Goal: Information Seeking & Learning: Learn about a topic

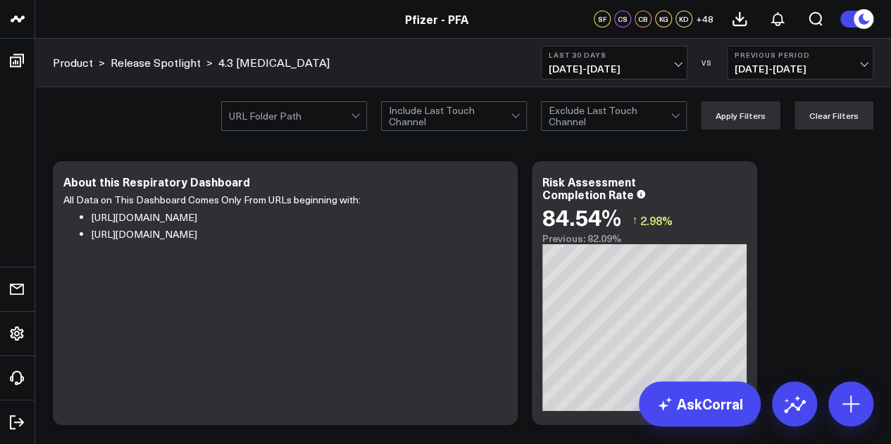
click at [601, 63] on span "[DATE] - [DATE]" at bounding box center [613, 68] width 131 height 11
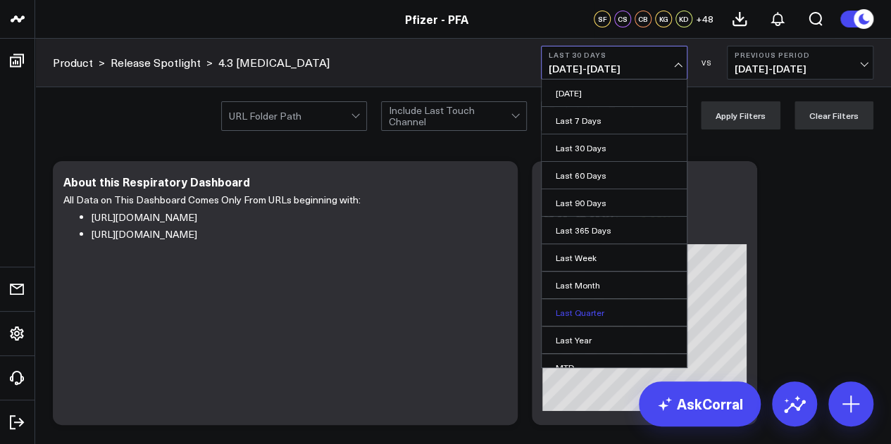
scroll to position [92, 0]
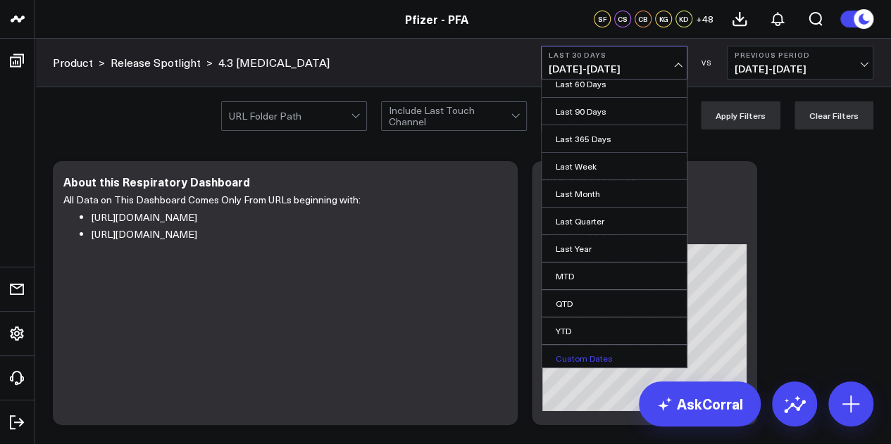
click at [589, 357] on link "Custom Dates" at bounding box center [613, 358] width 145 height 27
select select "8"
select select "2025"
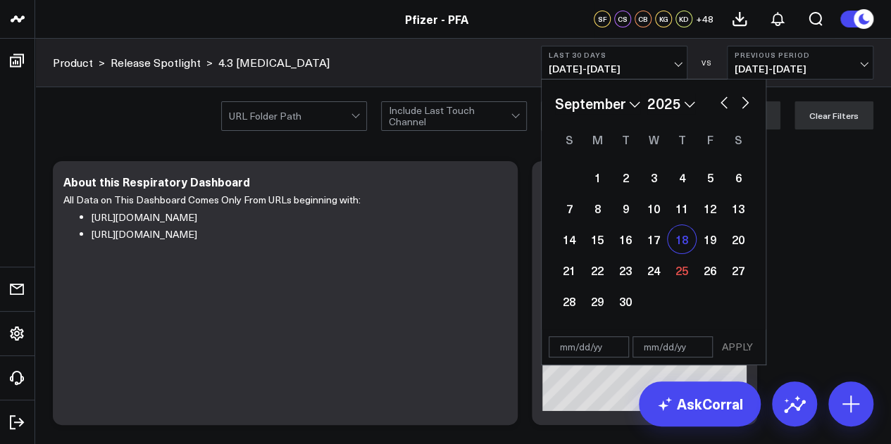
click at [683, 236] on div "18" at bounding box center [681, 239] width 28 height 28
type input "[DATE]"
select select "8"
select select "2025"
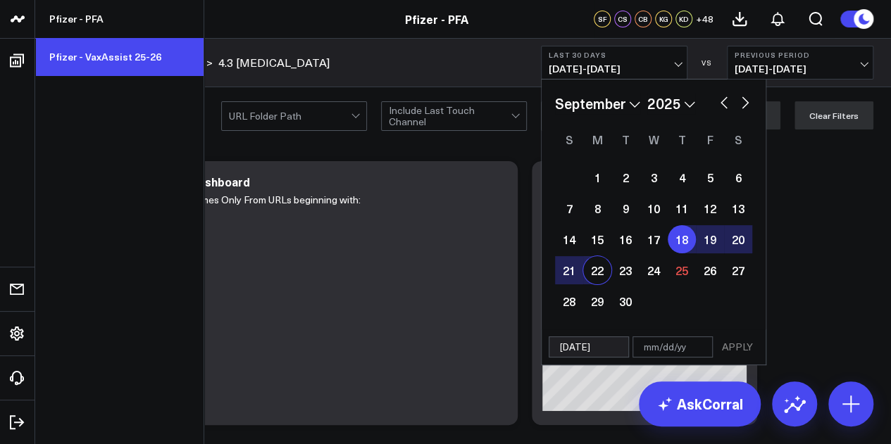
click at [101, 65] on link "Pfizer - VaxAssist 25-26" at bounding box center [119, 57] width 168 height 38
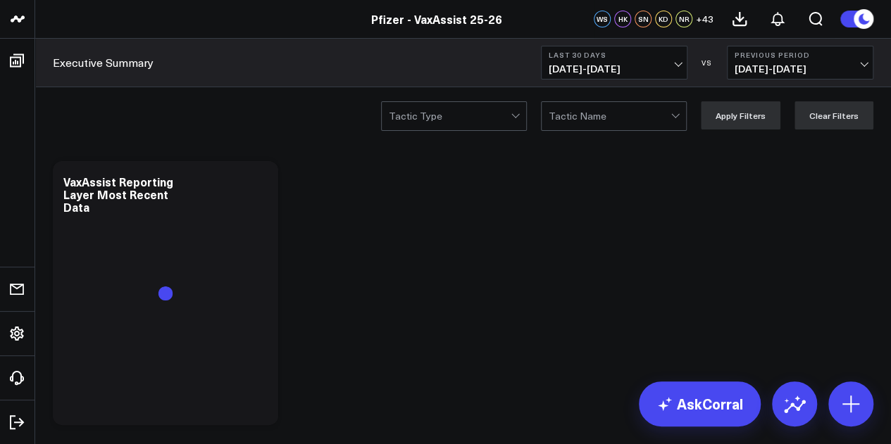
click at [606, 73] on span "[DATE] - [DATE]" at bounding box center [613, 68] width 131 height 11
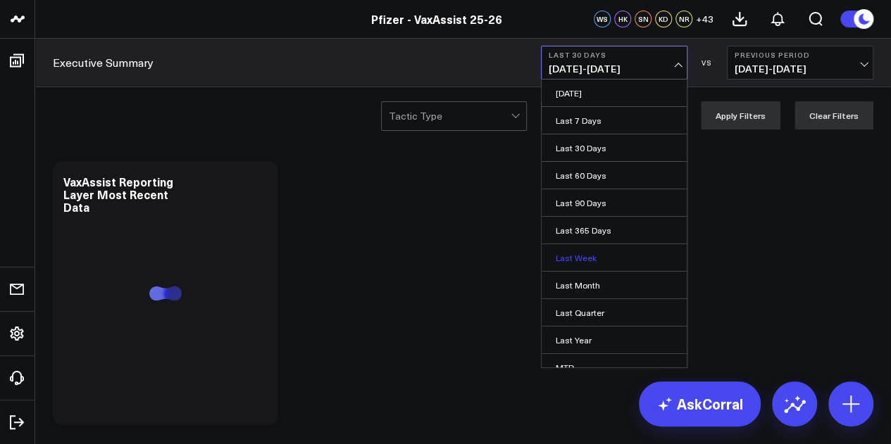
scroll to position [92, 0]
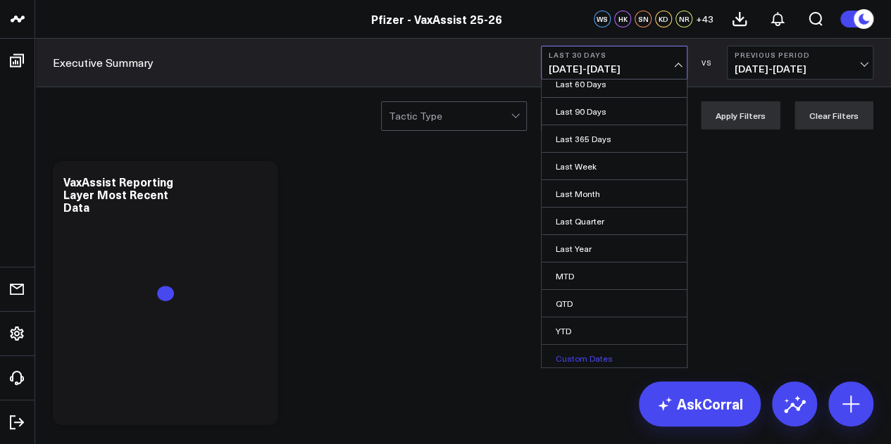
click at [587, 350] on link "Custom Dates" at bounding box center [613, 358] width 145 height 27
select select "8"
select select "2025"
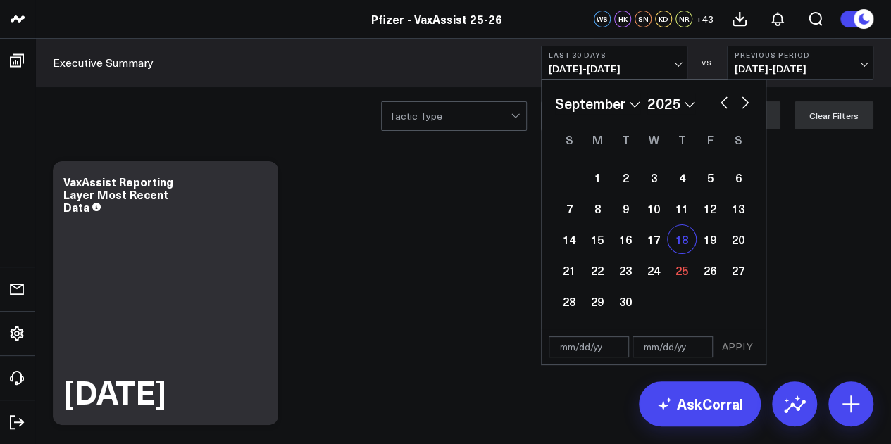
click at [685, 238] on div "18" at bounding box center [681, 239] width 28 height 28
type input "[DATE]"
select select "8"
select select "2025"
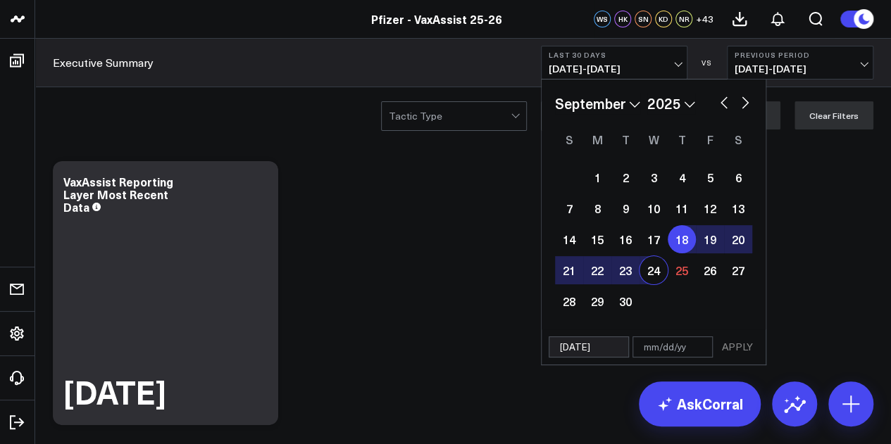
click at [660, 268] on div "24" at bounding box center [653, 270] width 28 height 28
type input "[DATE]"
select select "8"
select select "2025"
click at [733, 342] on button "APPLY" at bounding box center [737, 347] width 42 height 21
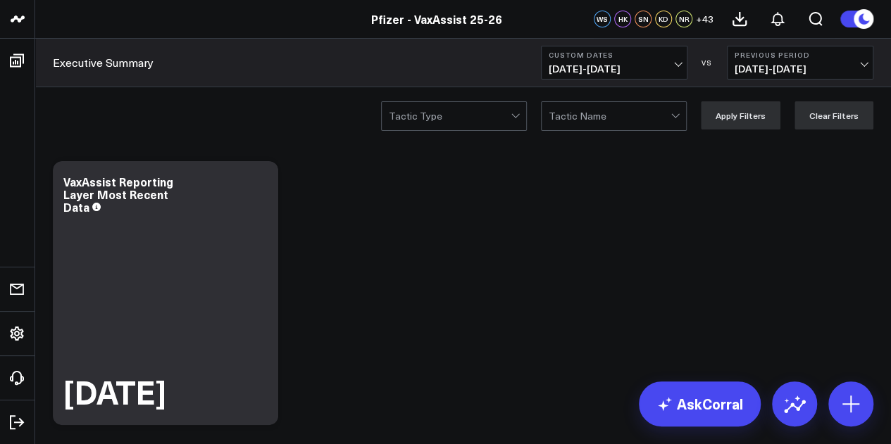
click at [784, 58] on b "Previous Period" at bounding box center [799, 55] width 131 height 8
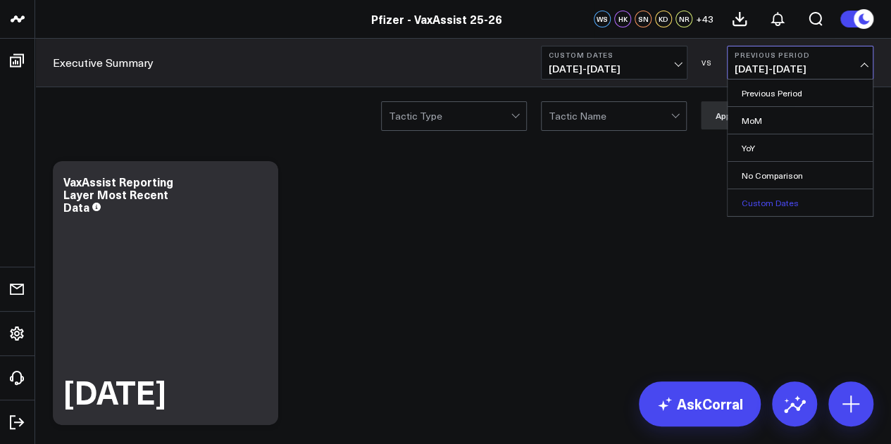
click at [789, 206] on link "Custom Dates" at bounding box center [799, 202] width 145 height 27
select select "8"
select select "2025"
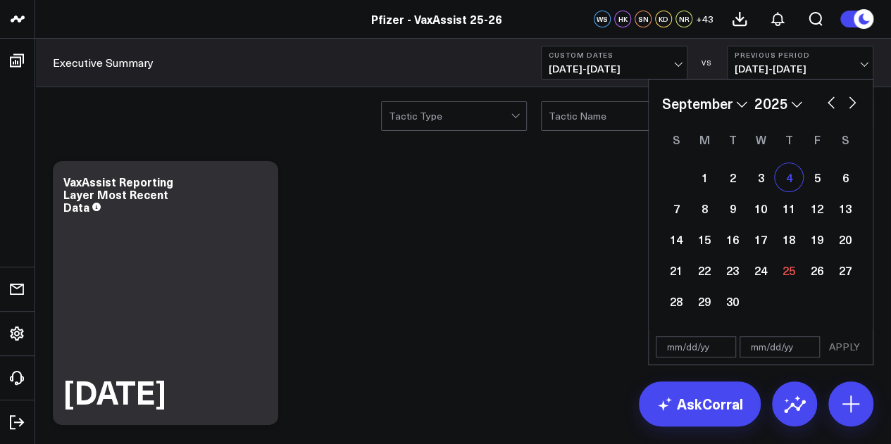
click at [788, 171] on div "4" at bounding box center [788, 177] width 28 height 28
type input "09/04/25"
select select "8"
select select "2025"
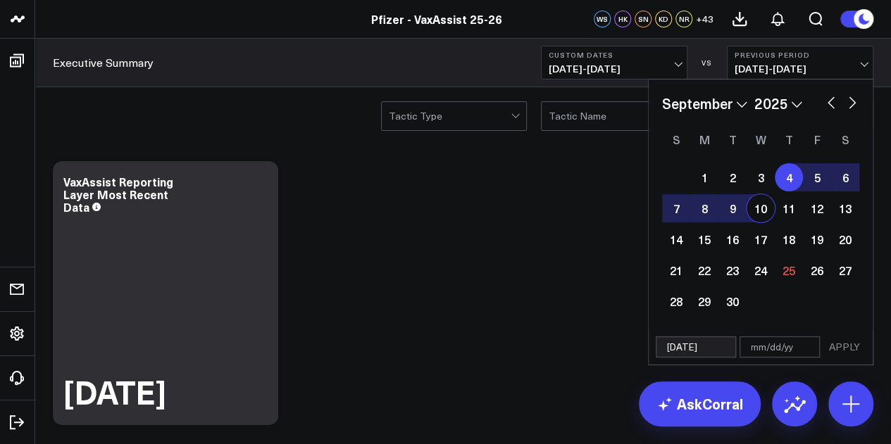
click at [766, 211] on div "10" at bounding box center [760, 208] width 28 height 28
type input "09/10/25"
select select "8"
select select "2025"
click at [852, 341] on button "APPLY" at bounding box center [844, 347] width 42 height 21
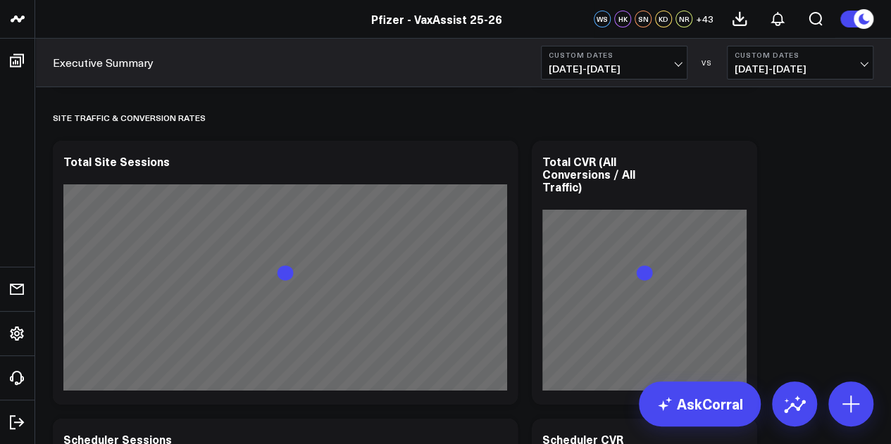
scroll to position [2413, 0]
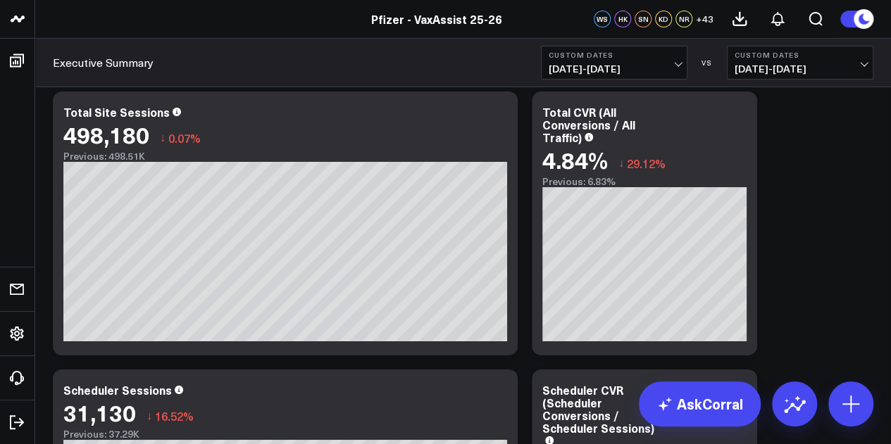
click at [786, 60] on button "Custom Dates 09/04/25 - 09/10/25" at bounding box center [800, 63] width 146 height 34
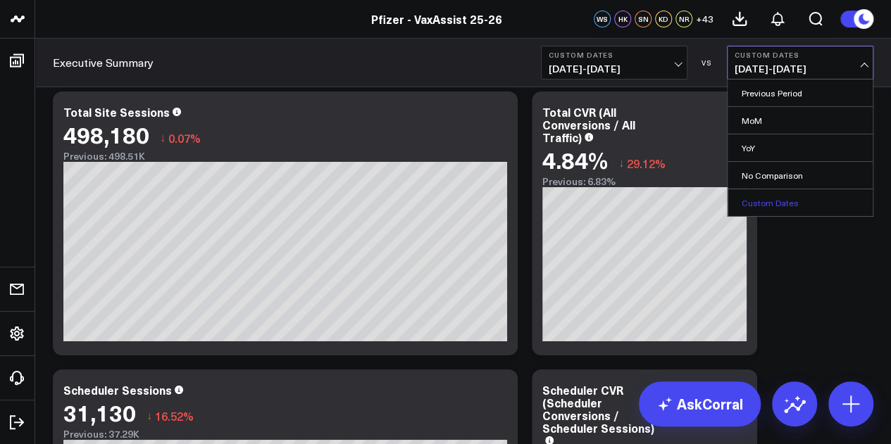
click at [773, 198] on link "Custom Dates" at bounding box center [799, 202] width 145 height 27
select select "8"
select select "2025"
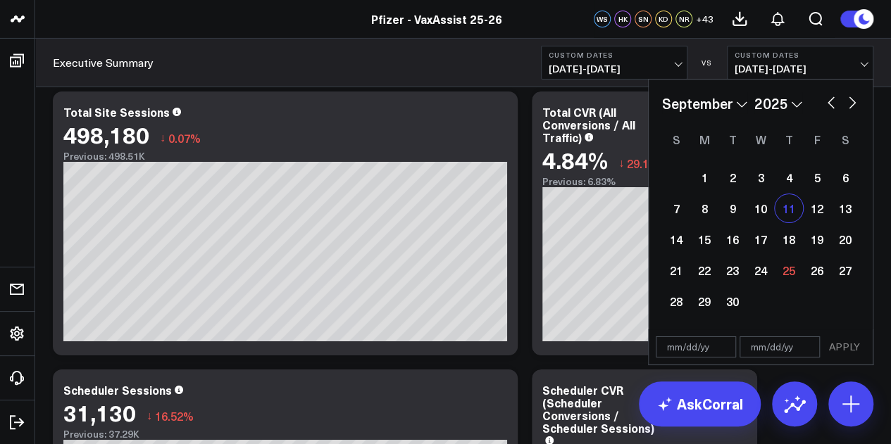
click at [786, 218] on div "11" at bounding box center [788, 208] width 28 height 28
type input "[DATE]"
select select "8"
select select "2025"
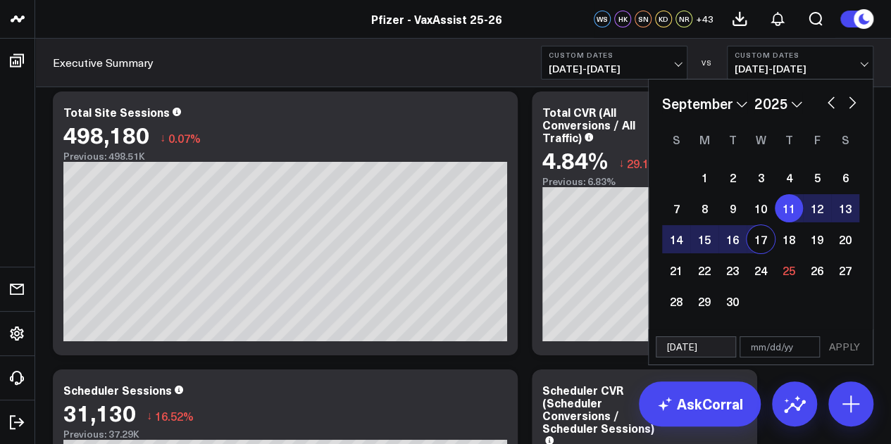
click at [756, 241] on div "17" at bounding box center [760, 239] width 28 height 28
type input "[DATE]"
select select "8"
select select "2025"
click at [843, 349] on button "APPLY" at bounding box center [844, 347] width 42 height 21
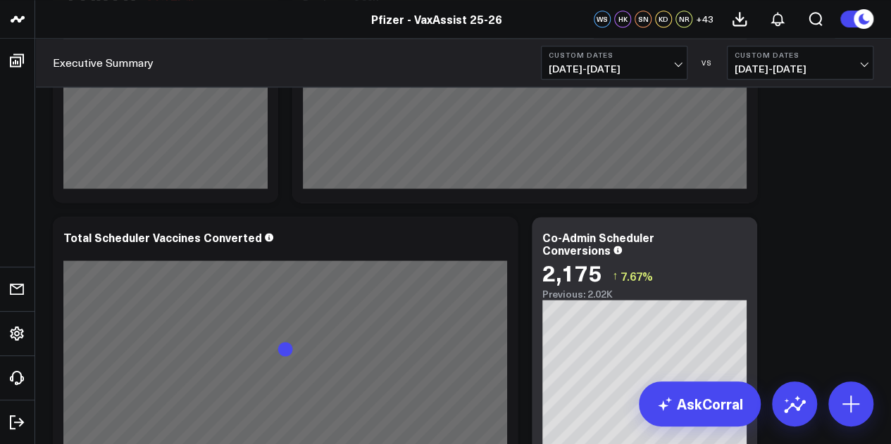
scroll to position [855, 0]
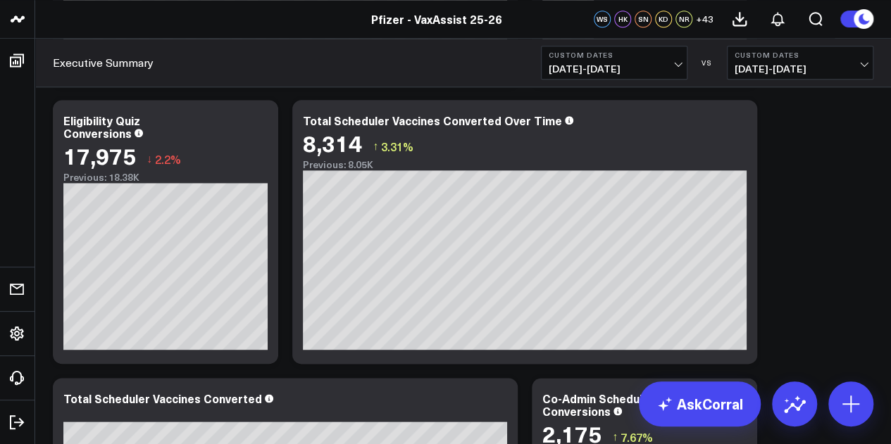
scroll to position [658, 0]
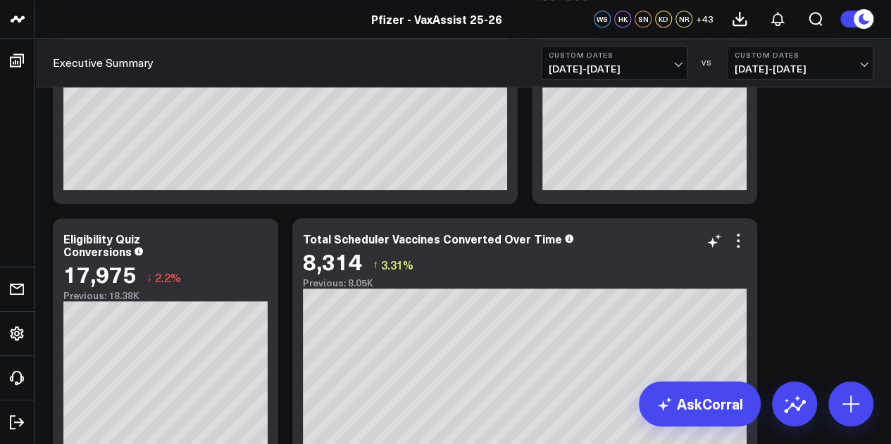
scroll to position [615, 0]
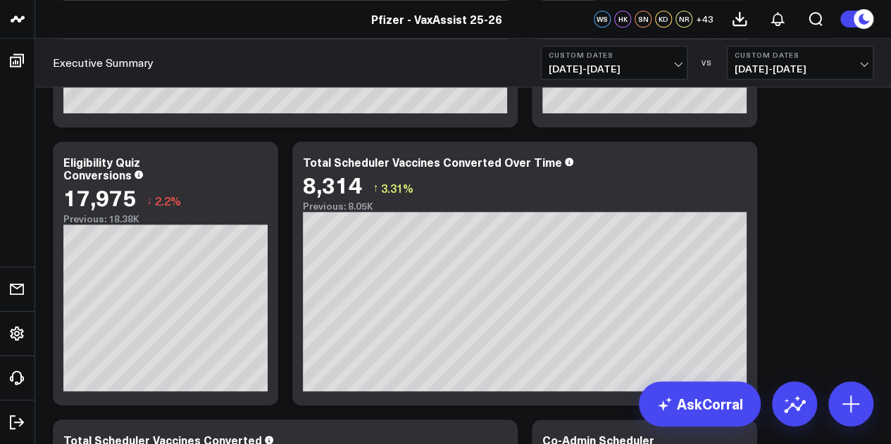
click at [816, 78] on button "Custom Dates 09/11/25 - 09/17/25" at bounding box center [800, 63] width 146 height 34
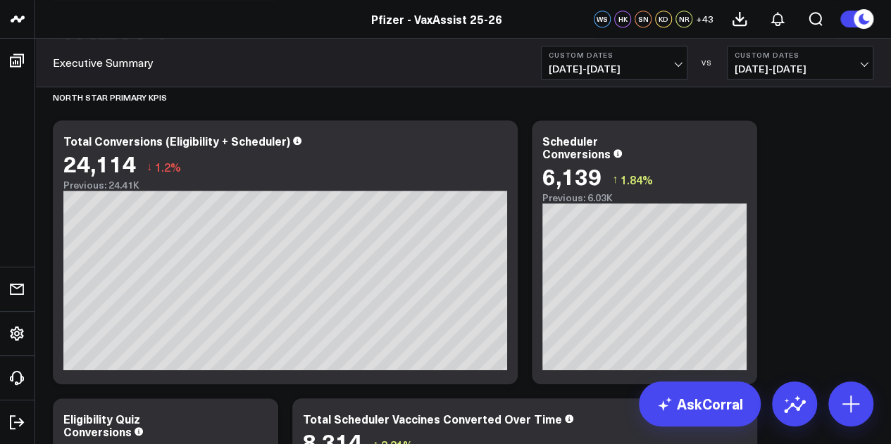
scroll to position [262, 0]
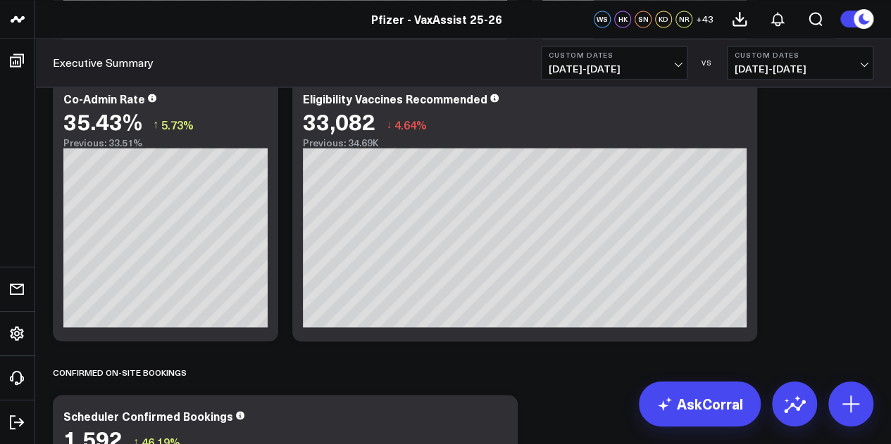
scroll to position [639, 0]
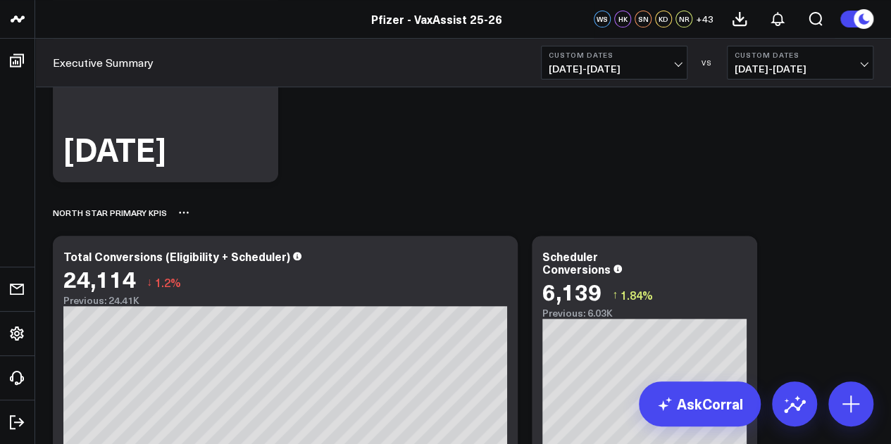
scroll to position [0, 0]
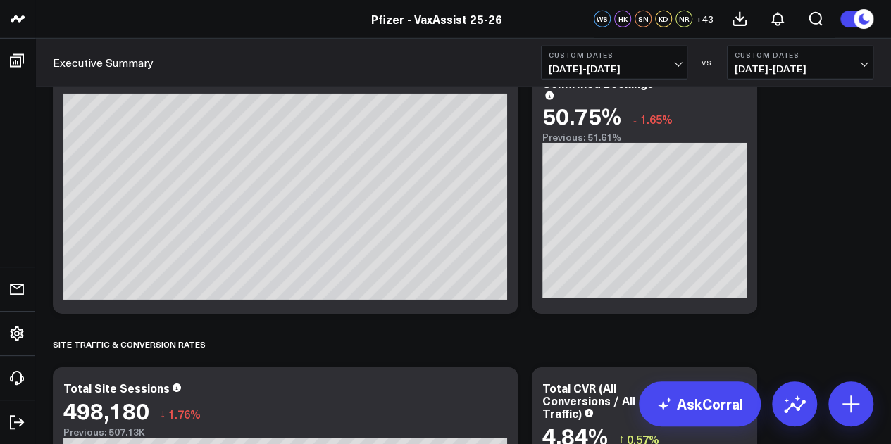
scroll to position [499, 0]
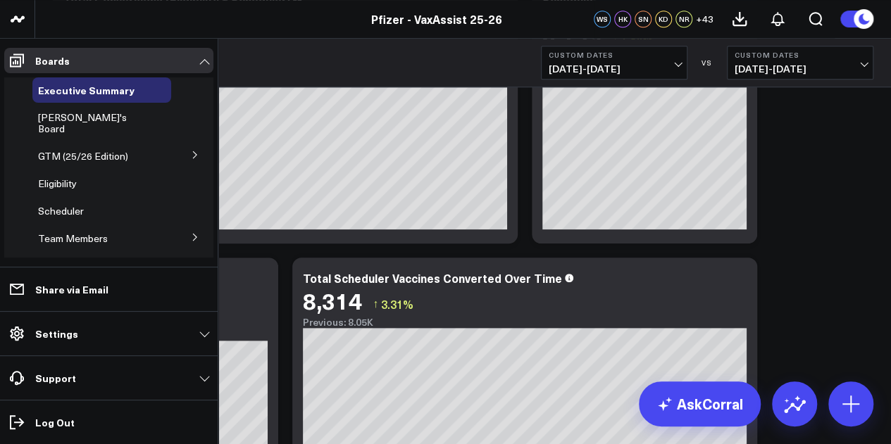
click at [191, 151] on icon at bounding box center [195, 155] width 8 height 8
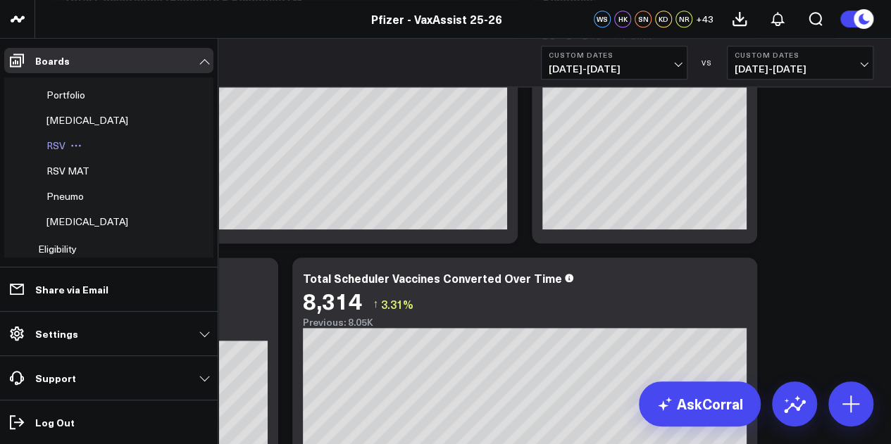
scroll to position [0, 0]
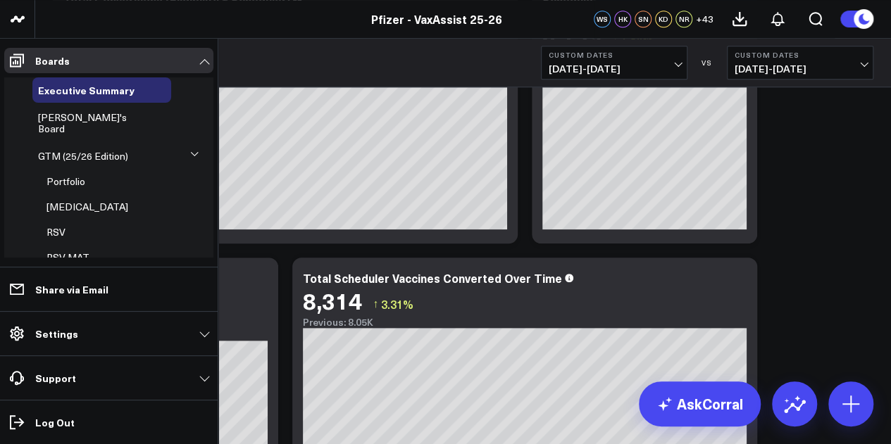
click at [190, 150] on icon at bounding box center [194, 154] width 8 height 8
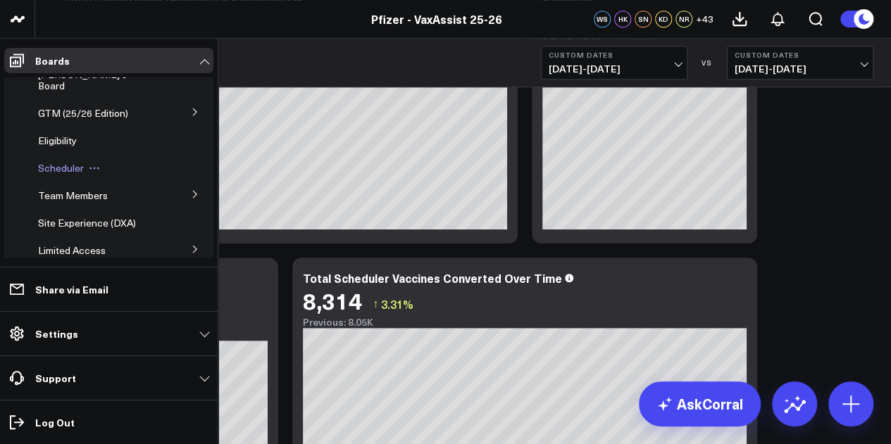
click at [52, 161] on span "Scheduler" at bounding box center [61, 167] width 46 height 13
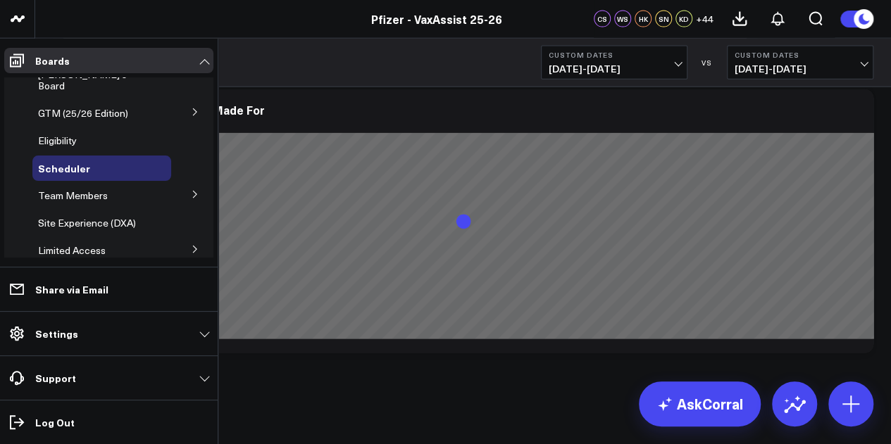
scroll to position [32, 0]
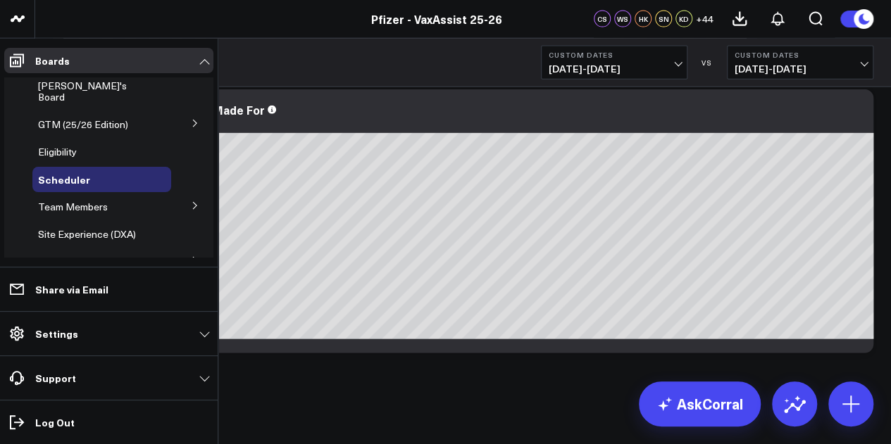
click at [180, 112] on button at bounding box center [195, 122] width 37 height 21
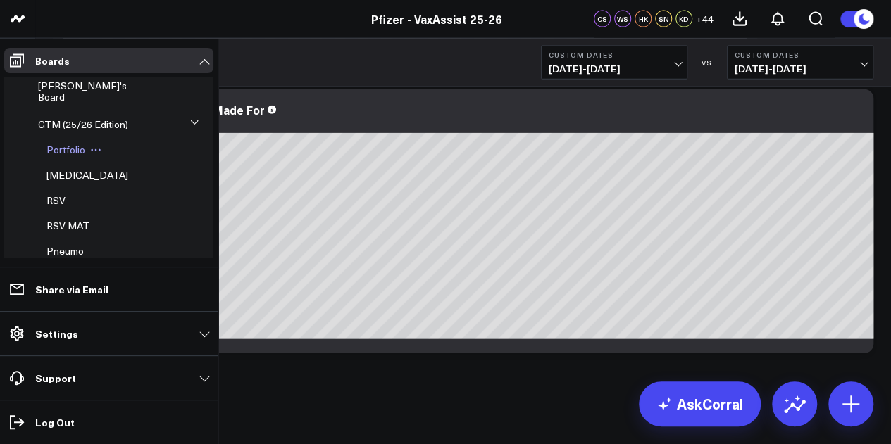
click at [74, 143] on span "Portfolio" at bounding box center [65, 149] width 39 height 13
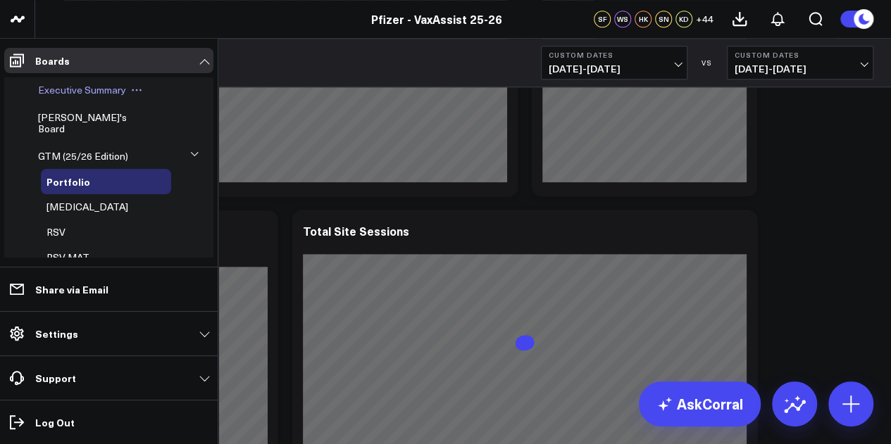
click at [101, 93] on span "Executive Summary" at bounding box center [82, 89] width 88 height 13
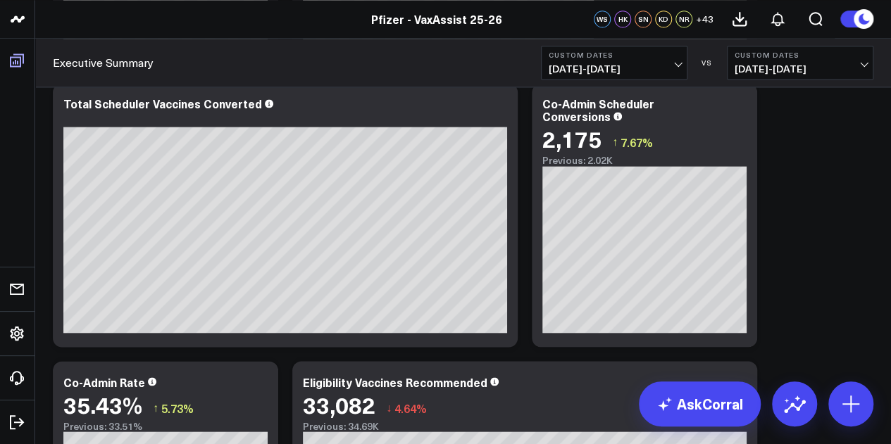
scroll to position [280, 0]
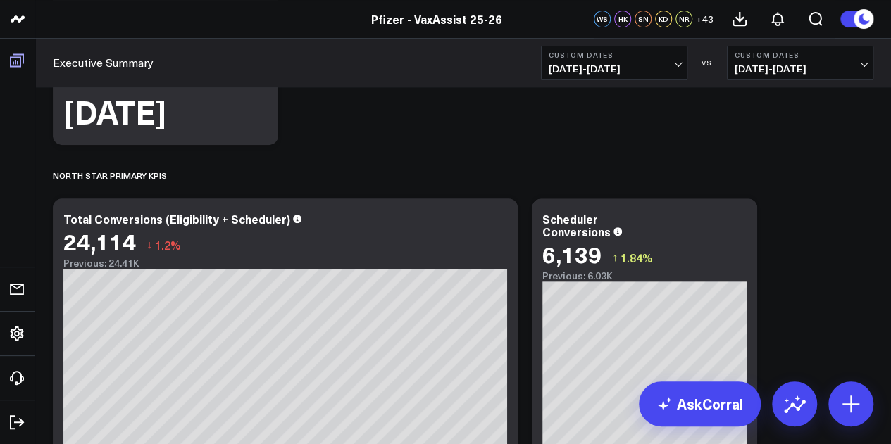
click at [15, 56] on icon at bounding box center [16, 60] width 17 height 17
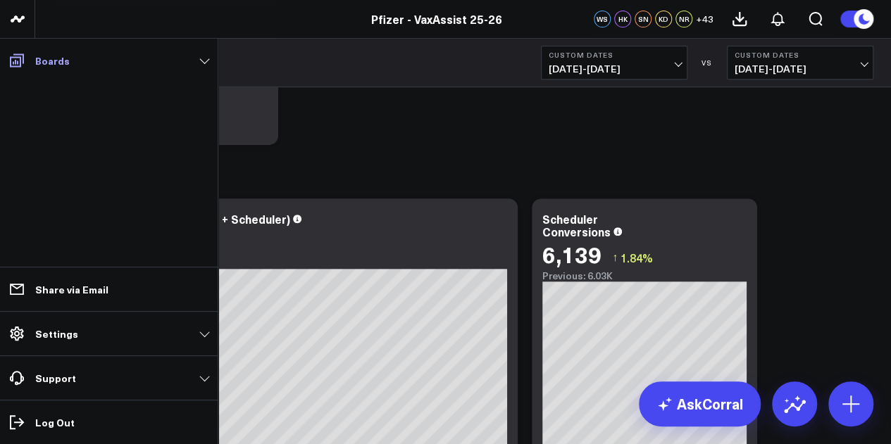
click at [23, 58] on icon at bounding box center [17, 60] width 14 height 13
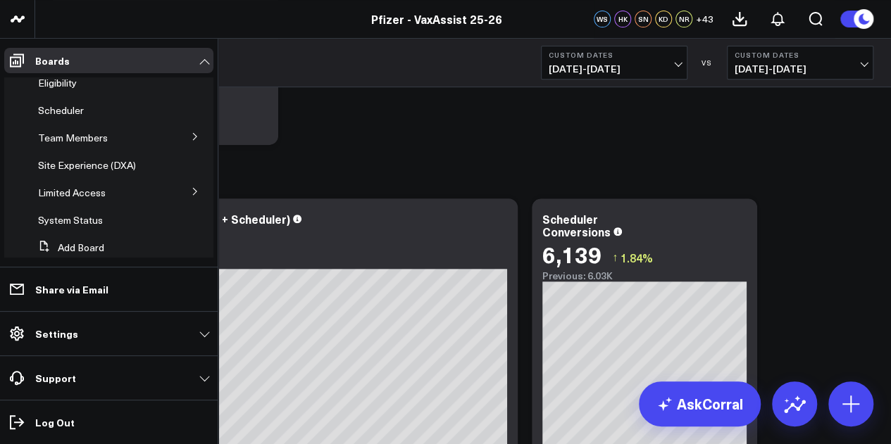
scroll to position [102, 0]
click at [181, 179] on button at bounding box center [195, 189] width 37 height 21
click at [106, 210] on span "PFA - Cross Domain" at bounding box center [90, 216] width 89 height 13
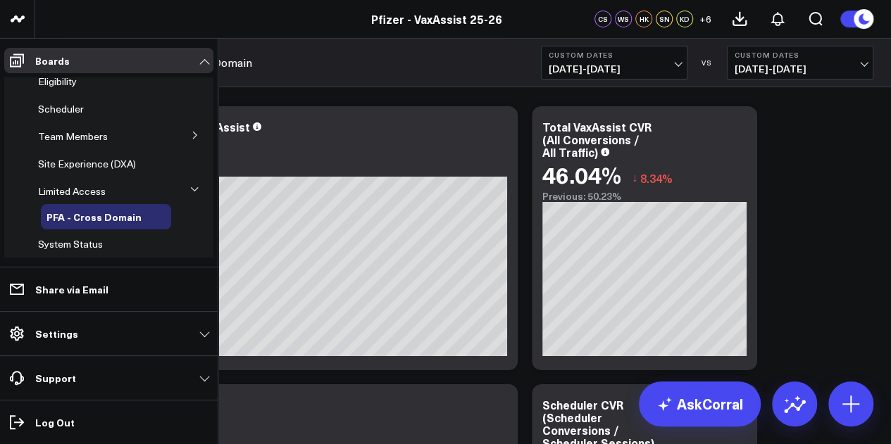
scroll to position [80, 0]
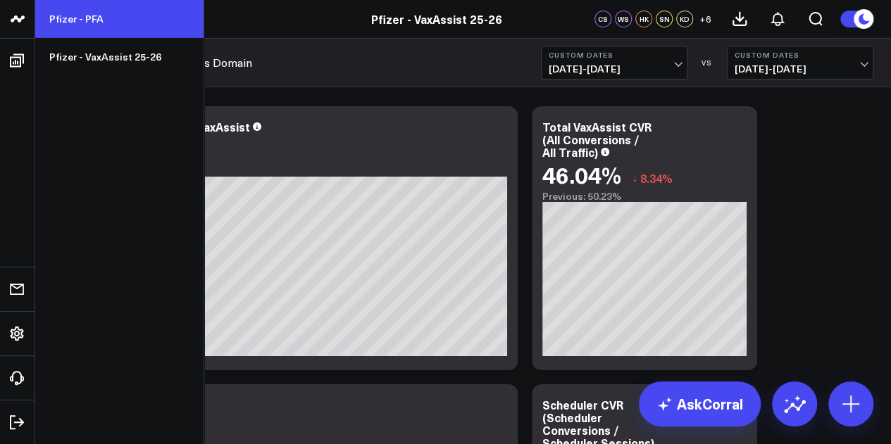
click at [67, 13] on link "Pfizer - PFA" at bounding box center [119, 19] width 168 height 38
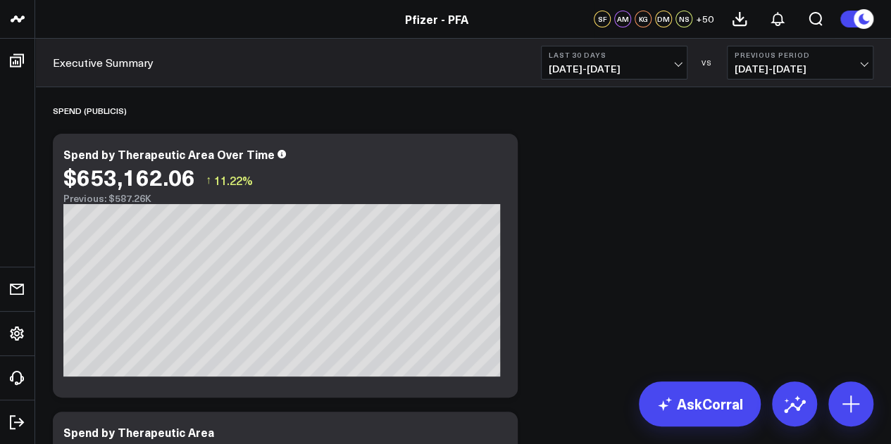
click at [663, 65] on span "[DATE] - [DATE]" at bounding box center [613, 68] width 131 height 11
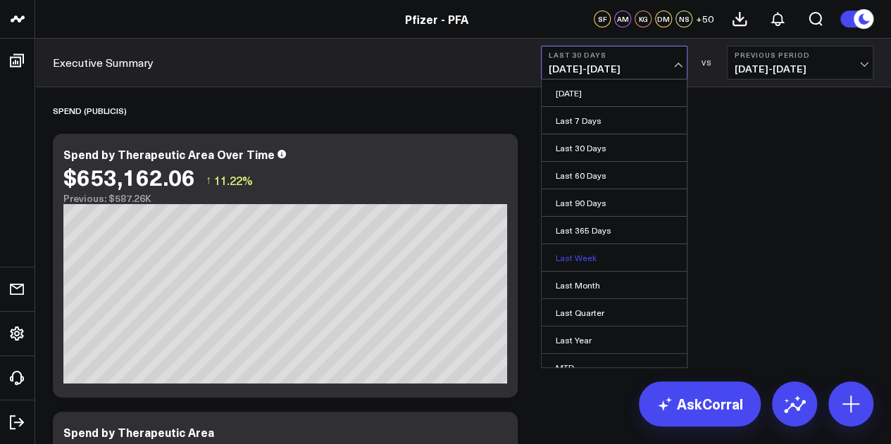
scroll to position [92, 0]
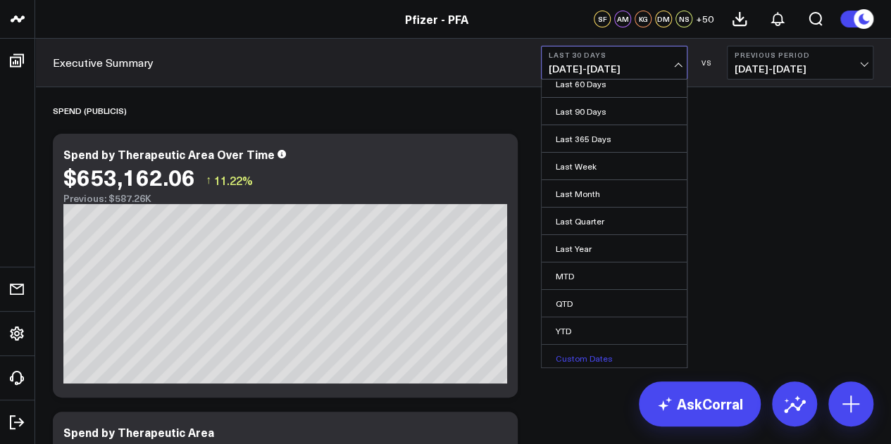
click at [582, 357] on link "Custom Dates" at bounding box center [613, 358] width 145 height 27
select select "8"
select select "2025"
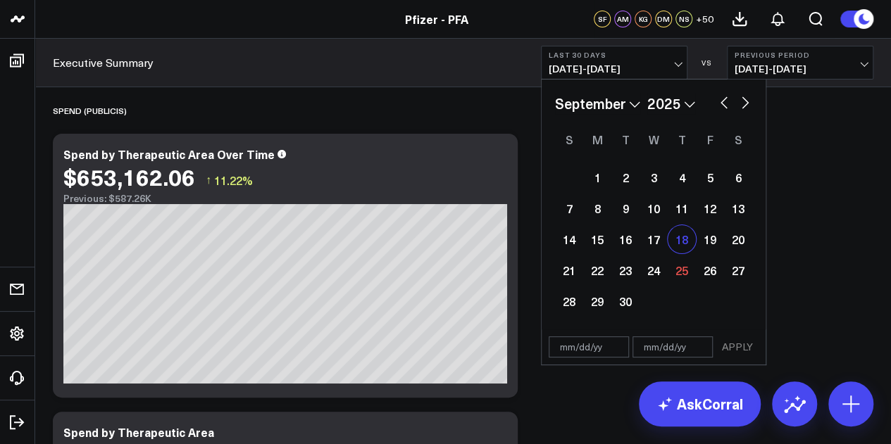
click at [682, 241] on div "18" at bounding box center [681, 239] width 28 height 28
type input "[DATE]"
select select "8"
select select "2025"
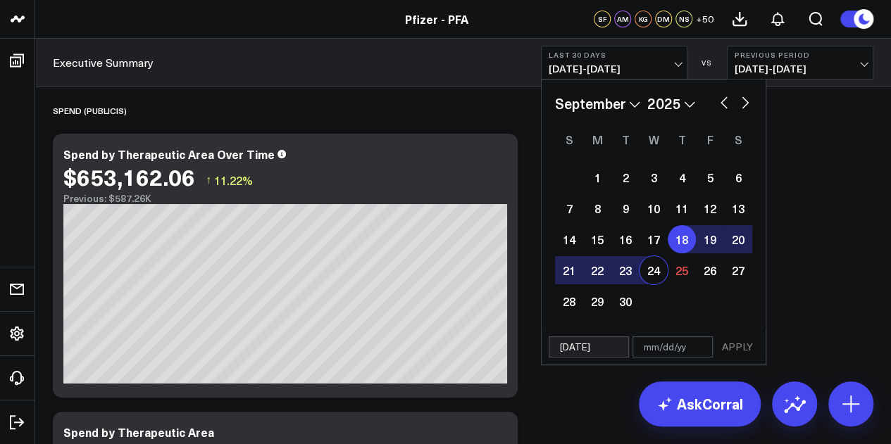
click at [653, 266] on div "24" at bounding box center [653, 270] width 28 height 28
type input "[DATE]"
select select "8"
select select "2025"
click at [741, 346] on button "APPLY" at bounding box center [737, 347] width 42 height 21
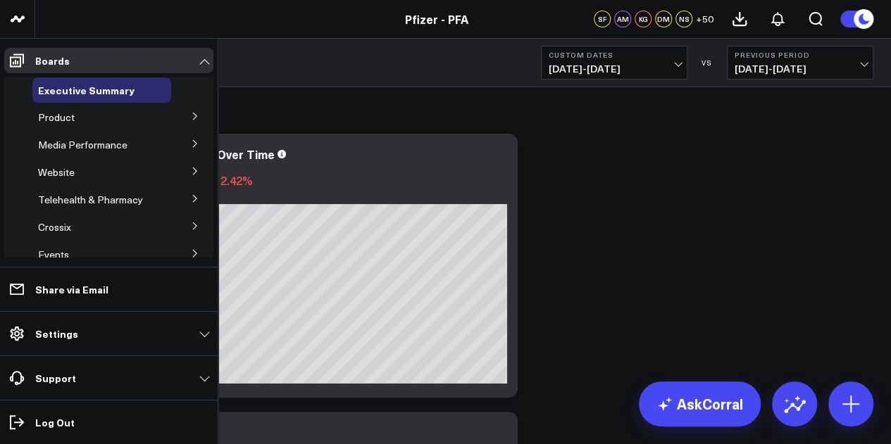
click at [179, 116] on button at bounding box center [195, 115] width 37 height 21
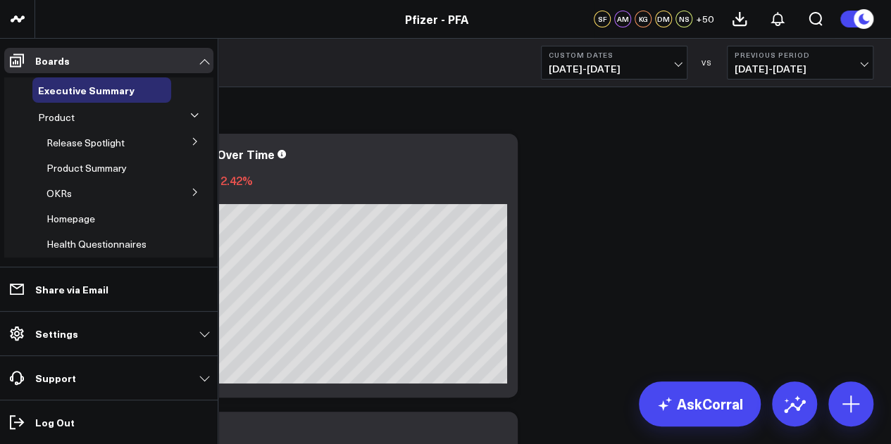
click at [184, 149] on button at bounding box center [195, 140] width 37 height 21
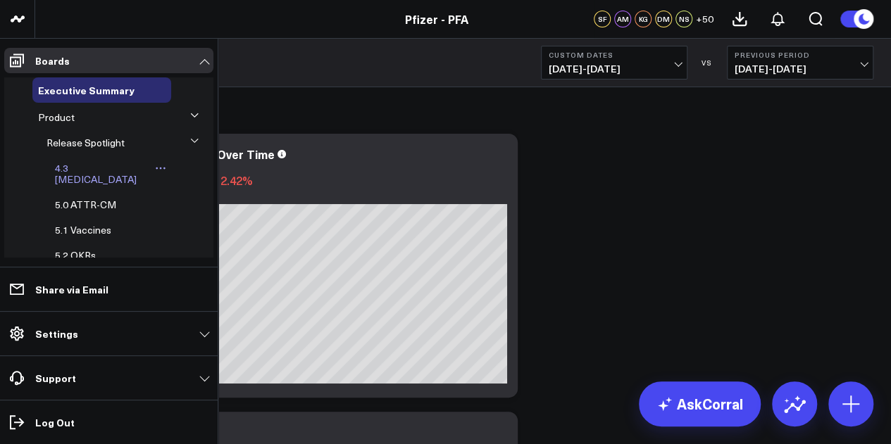
click at [84, 165] on span "4.3 Covid-19" at bounding box center [96, 173] width 82 height 25
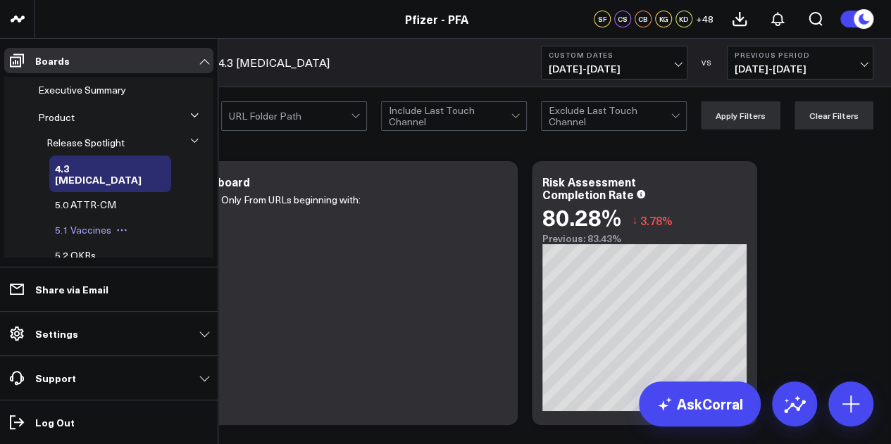
click at [99, 223] on span "5.1 Vaccines" at bounding box center [83, 229] width 56 height 13
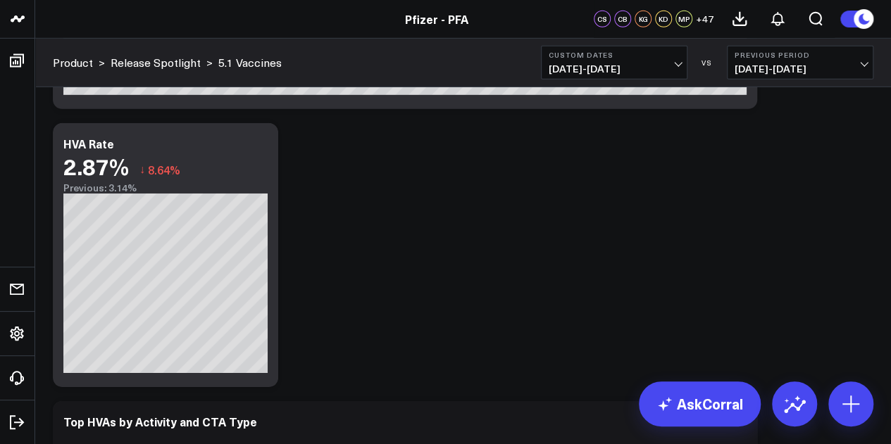
scroll to position [4815, 0]
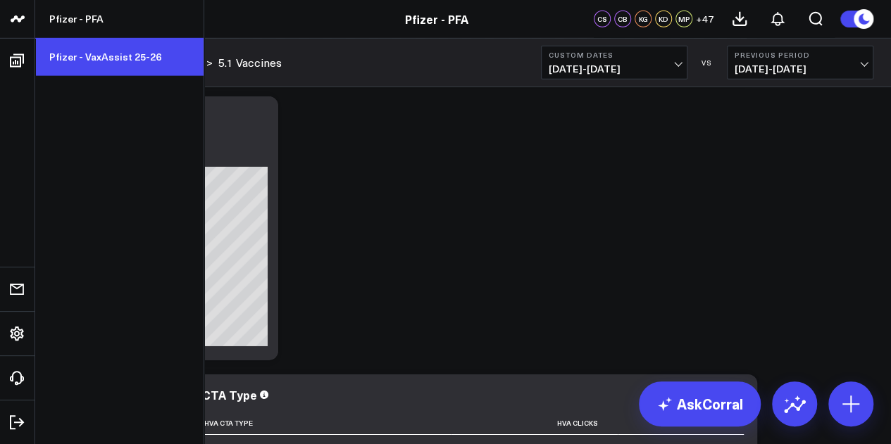
click at [96, 63] on link "Pfizer - VaxAssist 25-26" at bounding box center [119, 57] width 168 height 38
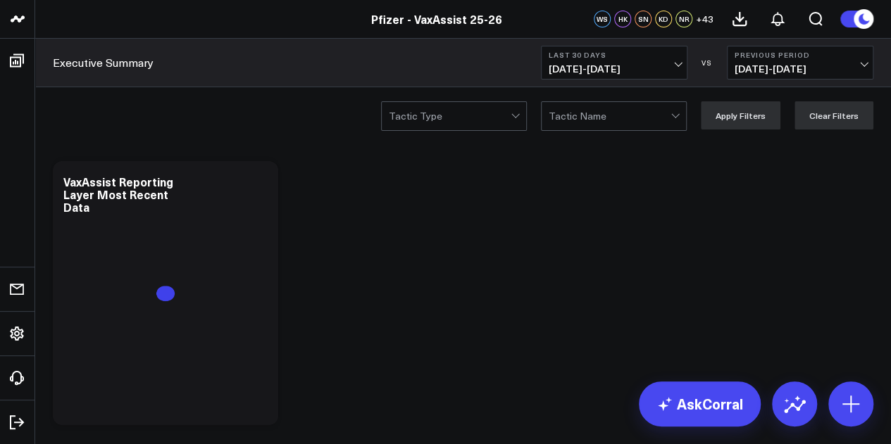
click at [642, 68] on span "[DATE] - [DATE]" at bounding box center [613, 68] width 131 height 11
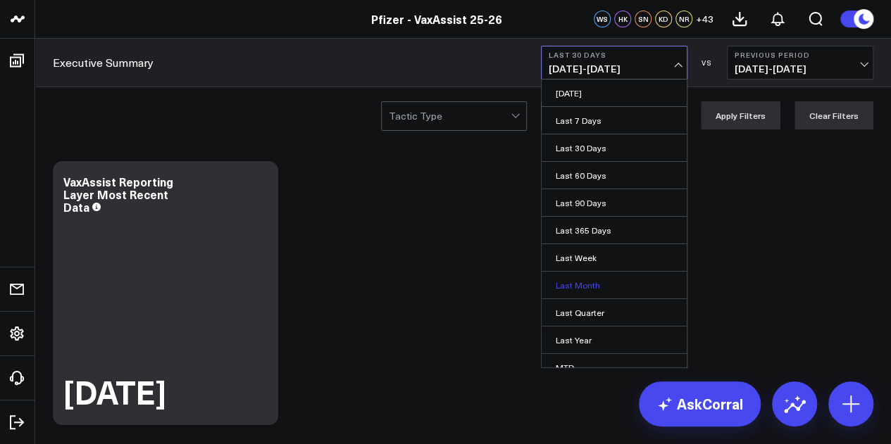
scroll to position [92, 0]
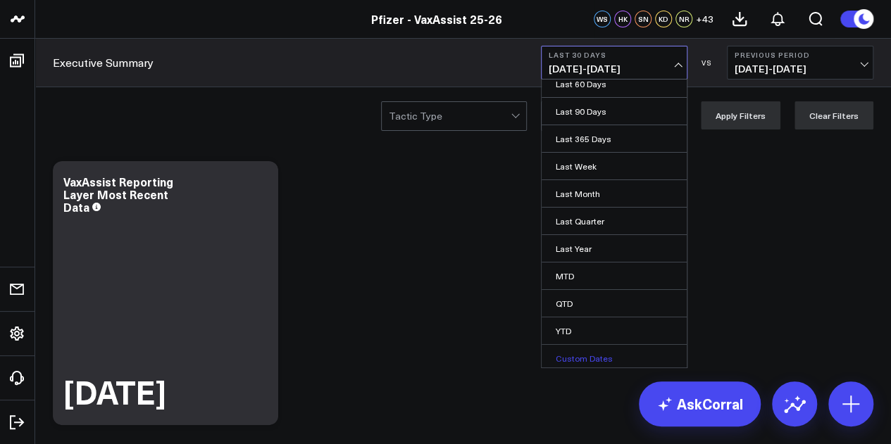
click at [586, 351] on link "Custom Dates" at bounding box center [613, 358] width 145 height 27
select select "8"
select select "2025"
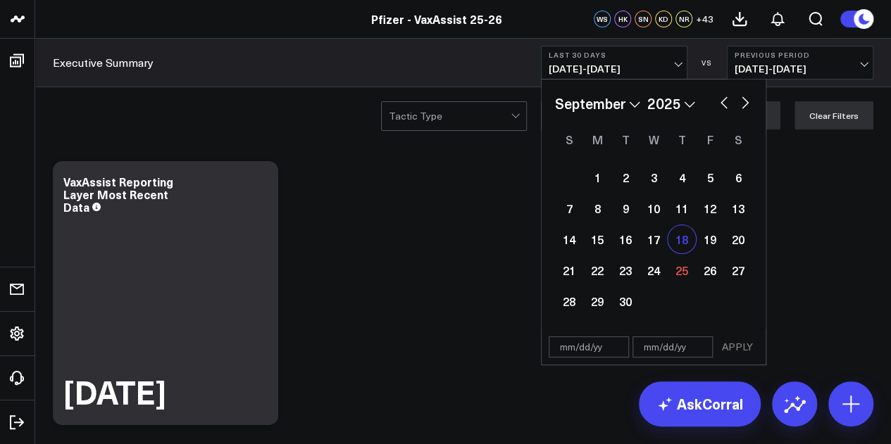
click at [683, 244] on div "18" at bounding box center [681, 239] width 28 height 28
type input "[DATE]"
select select "8"
select select "2025"
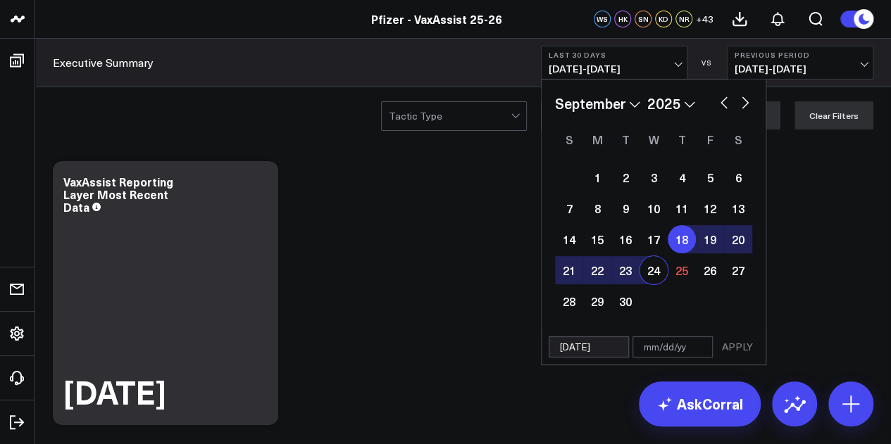
click at [653, 265] on div "24" at bounding box center [653, 270] width 28 height 28
type input "[DATE]"
select select "8"
select select "2025"
click at [751, 346] on button "APPLY" at bounding box center [737, 347] width 42 height 21
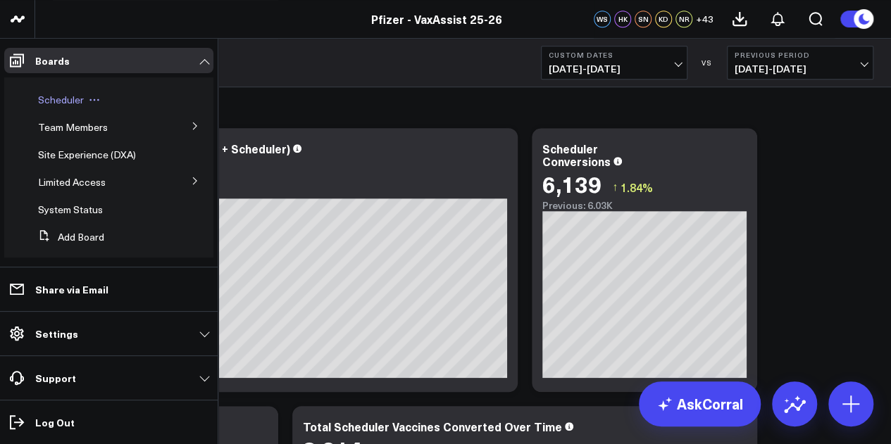
scroll to position [115, 0]
click at [184, 172] on button at bounding box center [195, 176] width 37 height 21
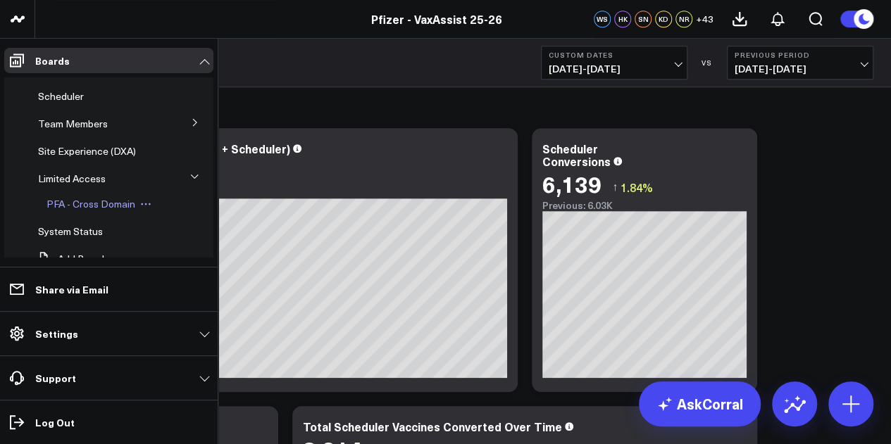
click at [123, 197] on span "PFA - Cross Domain" at bounding box center [90, 203] width 89 height 13
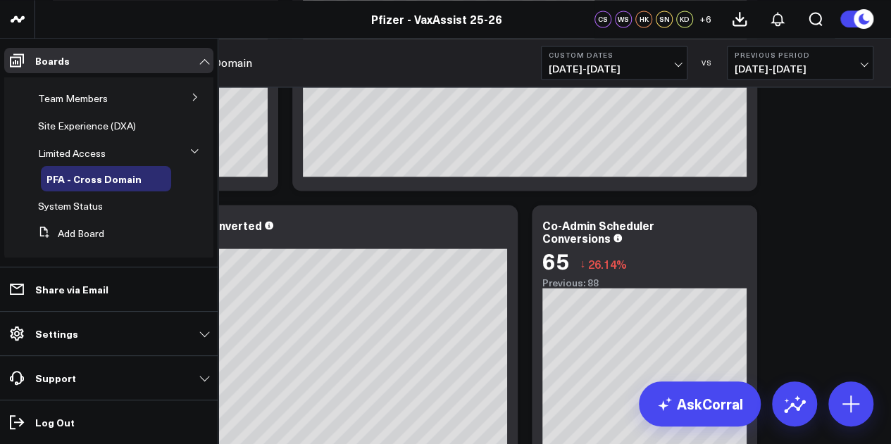
scroll to position [73, 0]
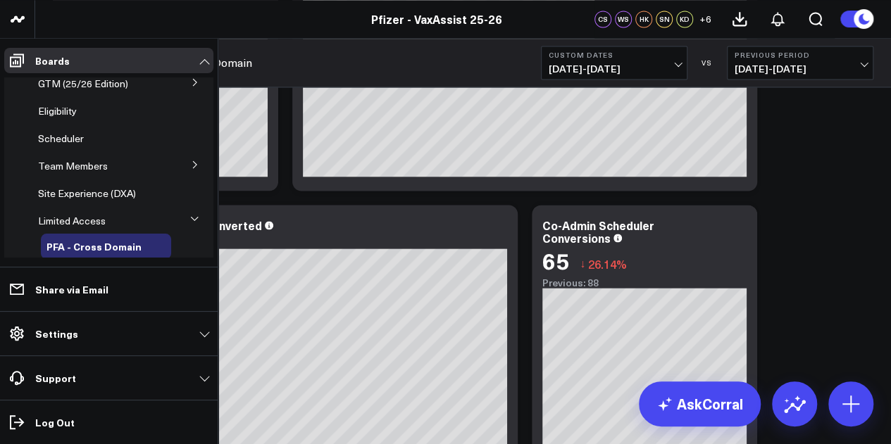
click at [191, 161] on icon at bounding box center [195, 165] width 8 height 8
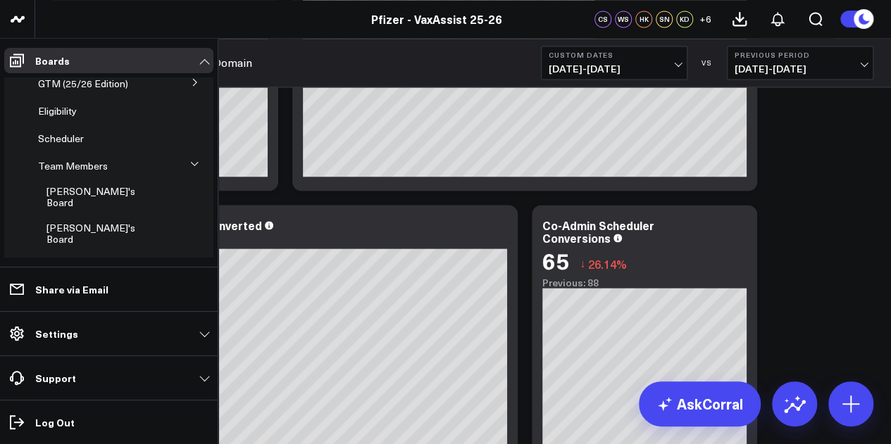
click at [94, 258] on span "Executive Summary ([PERSON_NAME] Version)" at bounding box center [90, 276] width 88 height 36
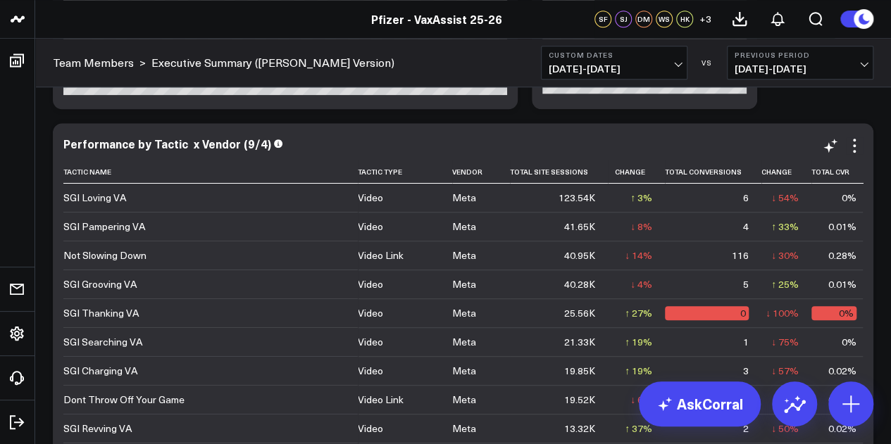
scroll to position [3176, 0]
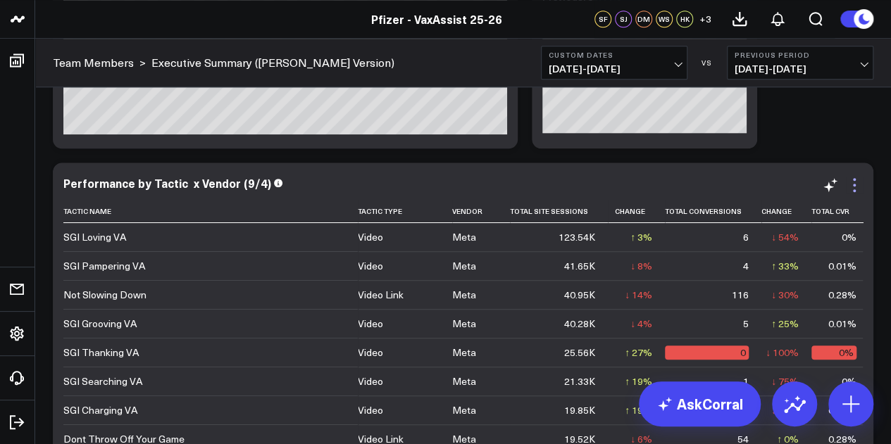
click at [854, 187] on icon at bounding box center [854, 185] width 17 height 17
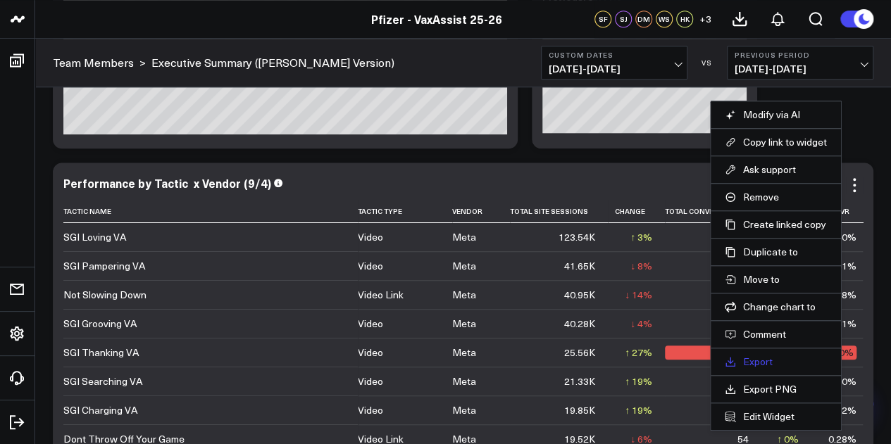
click at [767, 358] on link "Export" at bounding box center [775, 362] width 102 height 13
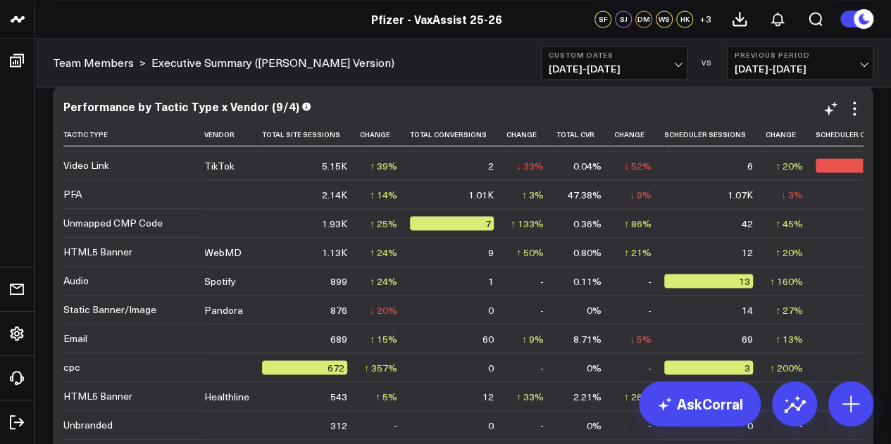
scroll to position [255, 0]
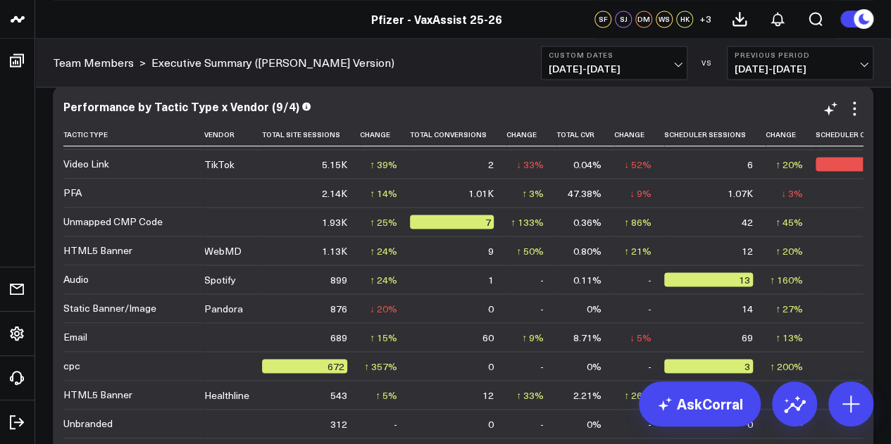
drag, startPoint x: 485, startPoint y: 298, endPoint x: 263, endPoint y: 237, distance: 229.9
click at [263, 265] on td "899" at bounding box center [311, 279] width 98 height 29
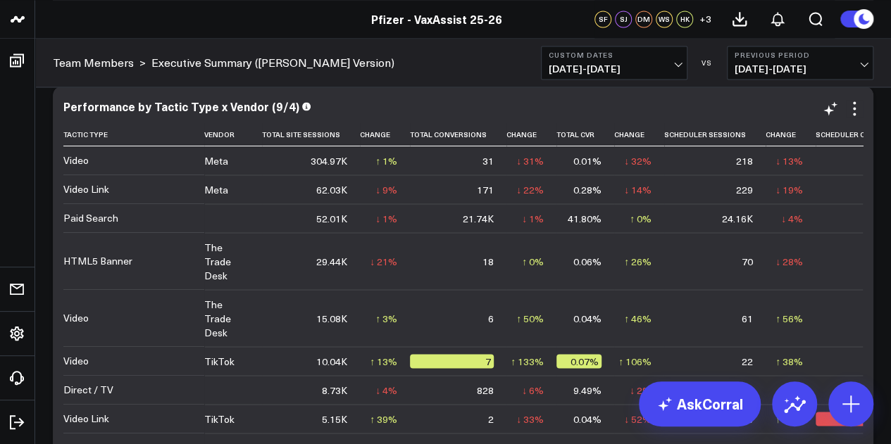
scroll to position [3765, 0]
